Goal: Find specific page/section: Find specific page/section

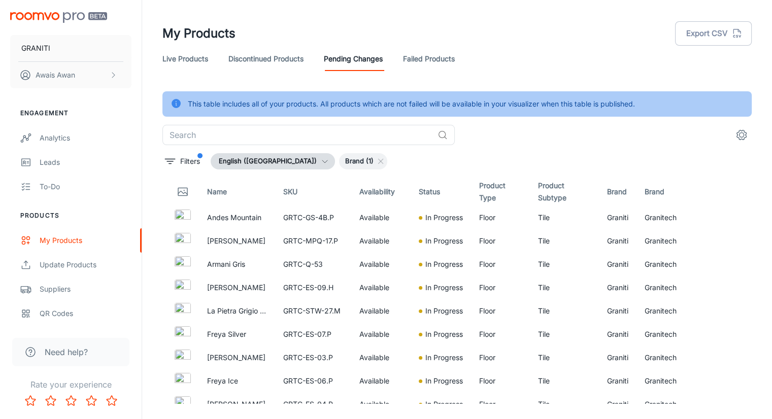
scroll to position [643, 0]
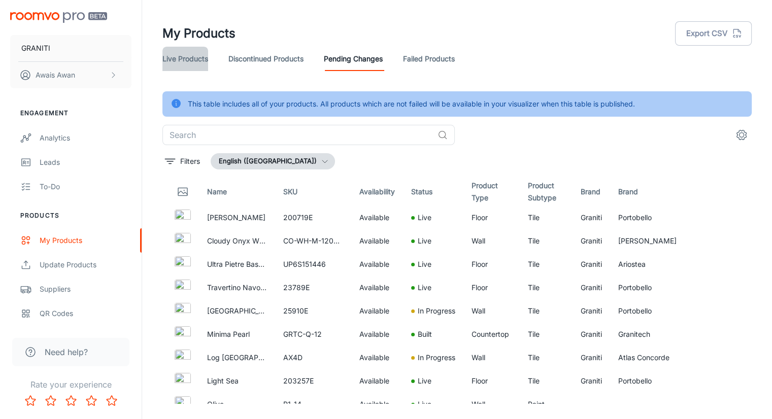
click at [176, 61] on link "Live Products" at bounding box center [185, 59] width 46 height 24
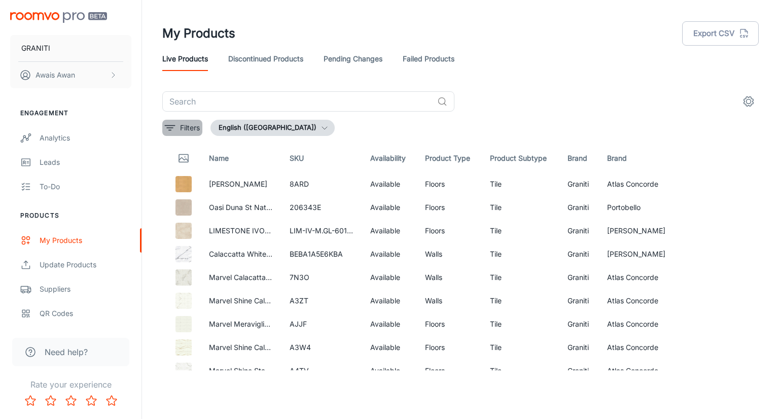
click at [170, 128] on icon "filter" at bounding box center [170, 128] width 12 height 12
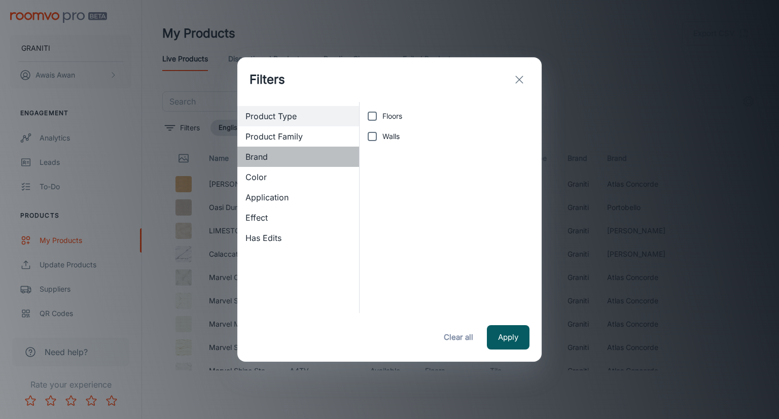
click at [281, 153] on span "Brand" at bounding box center [299, 157] width 106 height 12
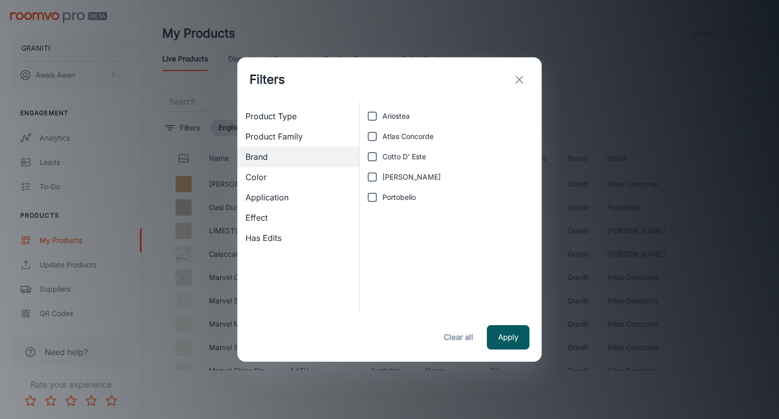
click at [522, 78] on icon "exit" at bounding box center [520, 80] width 12 height 12
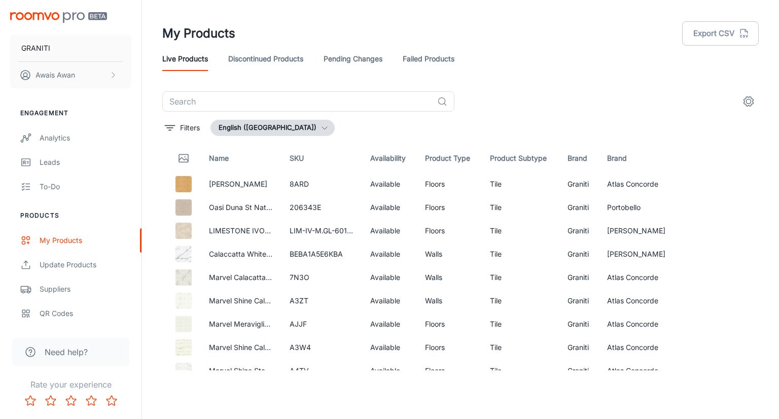
click at [333, 59] on link "Pending Changes" at bounding box center [353, 59] width 59 height 24
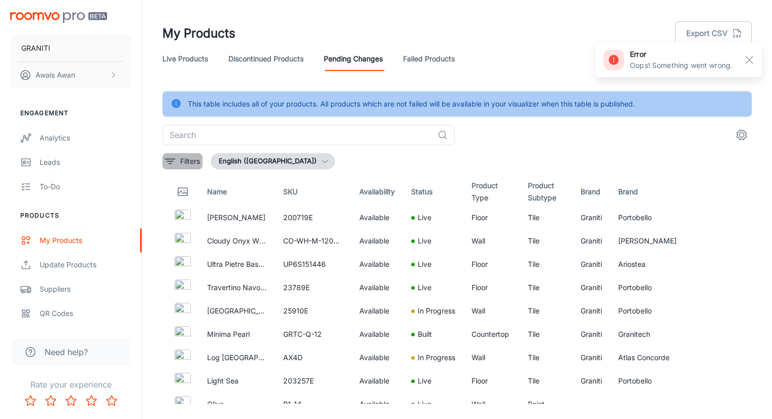
click at [172, 164] on icon "filter" at bounding box center [170, 161] width 12 height 12
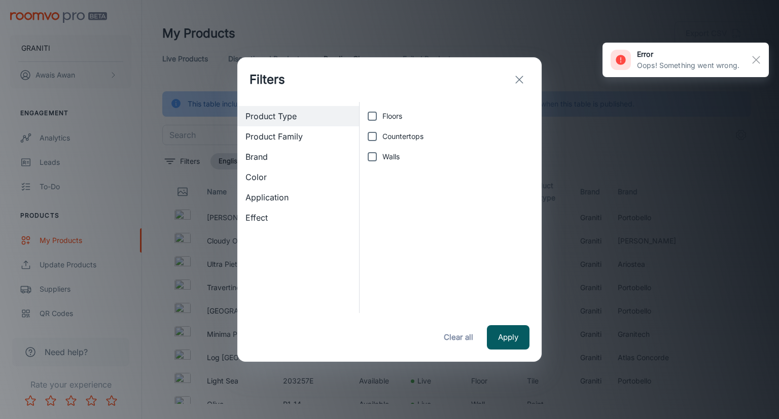
click at [264, 154] on span "Brand" at bounding box center [299, 157] width 106 height 12
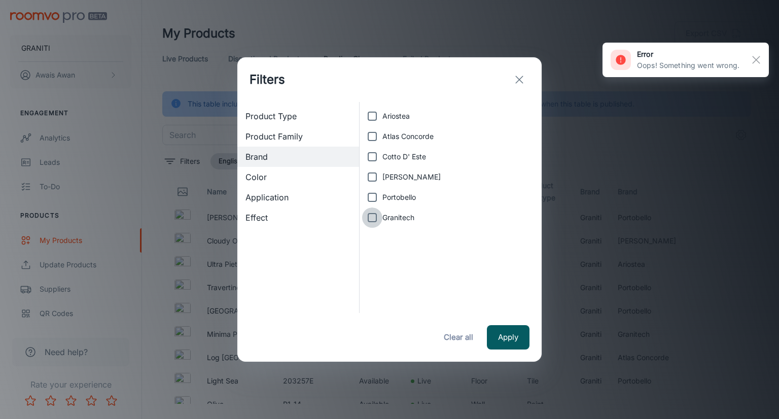
click at [371, 216] on input "Granitech" at bounding box center [372, 218] width 20 height 20
checkbox input "true"
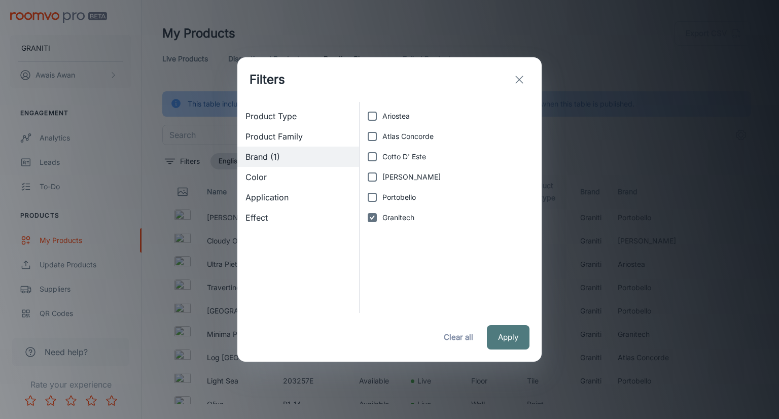
click at [511, 347] on button "Apply" at bounding box center [508, 337] width 43 height 24
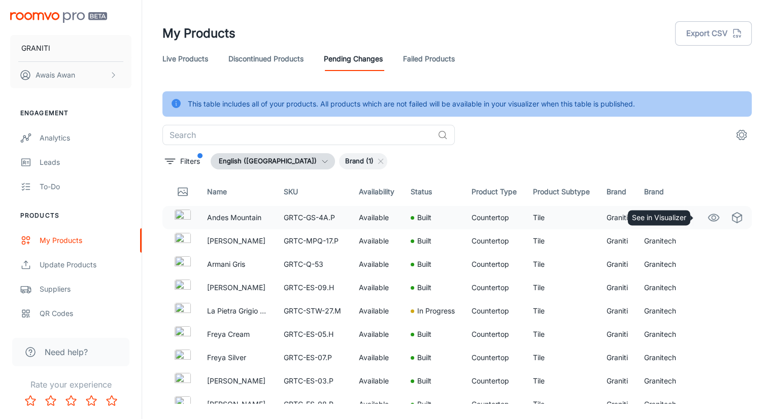
click at [711, 219] on circle "See in Visualizer" at bounding box center [713, 218] width 4 height 4
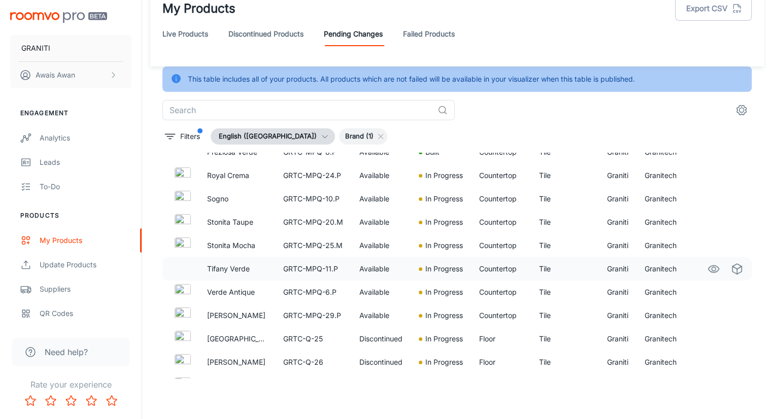
scroll to position [668, 0]
